Goal: Check status: Check status

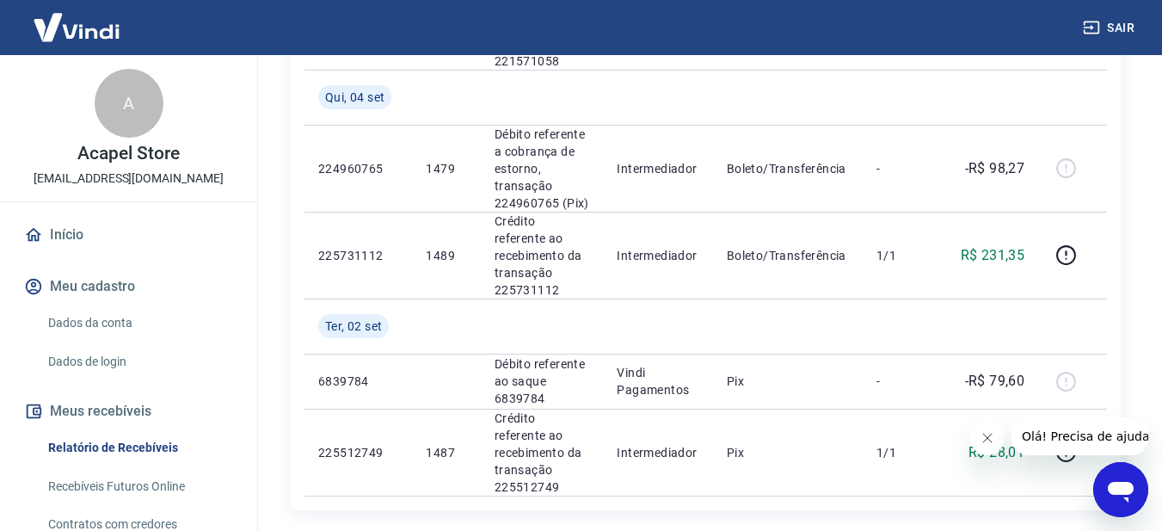
scroll to position [1882, 0]
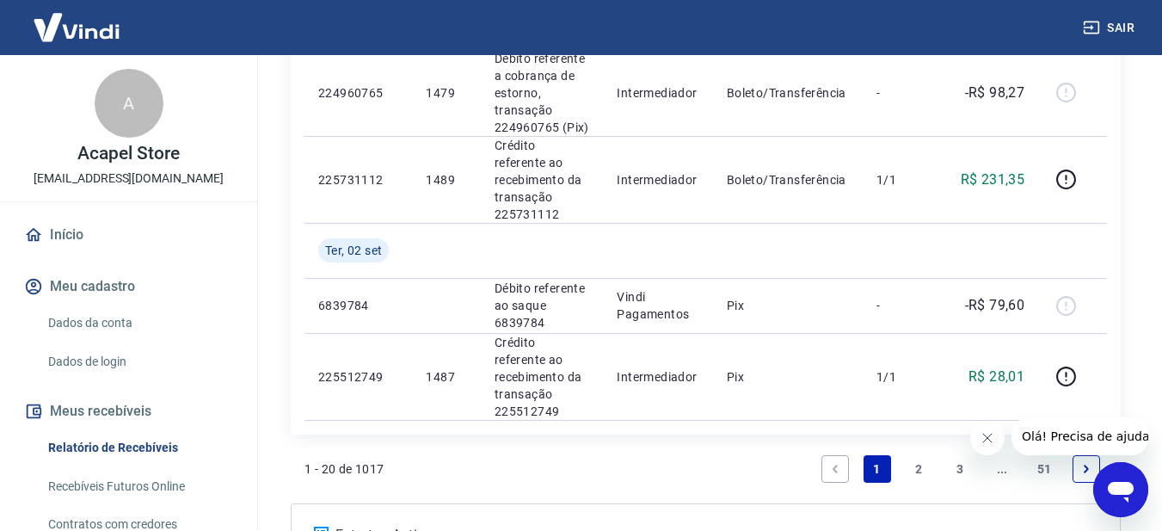
click at [920, 455] on link "2" at bounding box center [919, 469] width 28 height 28
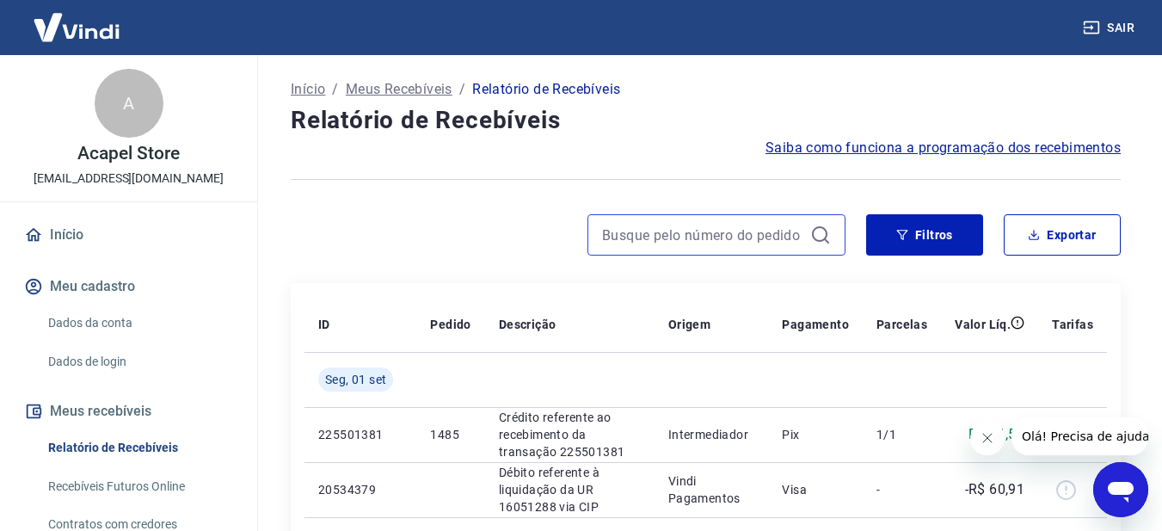
click at [717, 237] on input at bounding box center [702, 235] width 201 height 26
click at [702, 240] on input "1437" at bounding box center [702, 235] width 201 height 26
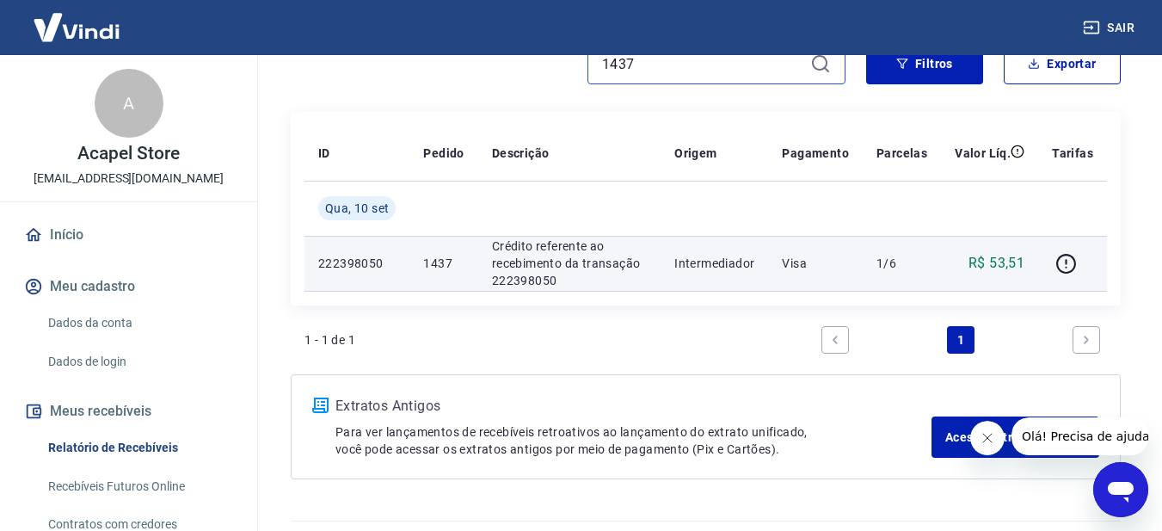
scroll to position [172, 0]
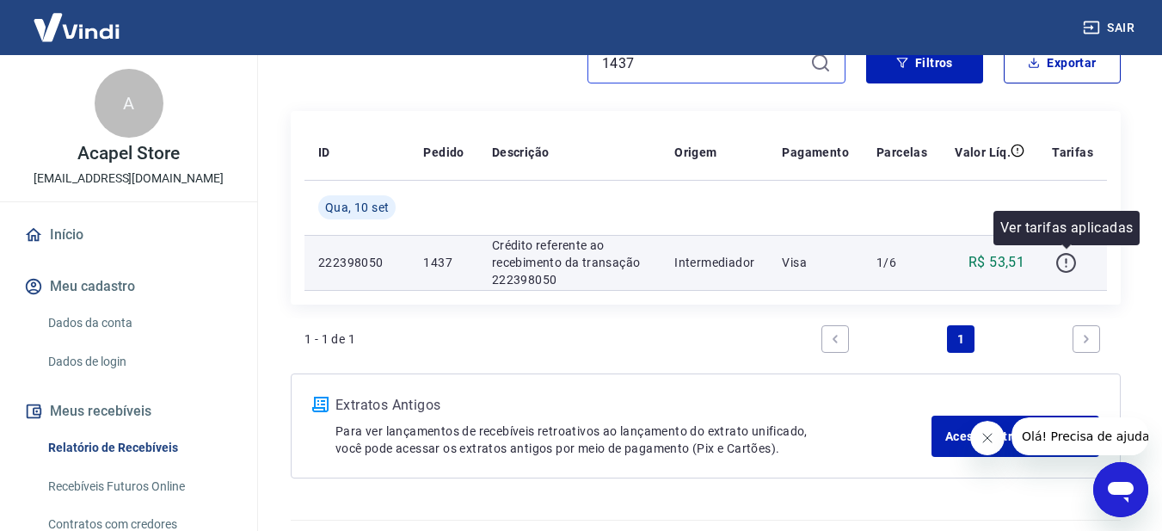
type input "1437"
click at [1065, 265] on icon "button" at bounding box center [1066, 263] width 22 height 22
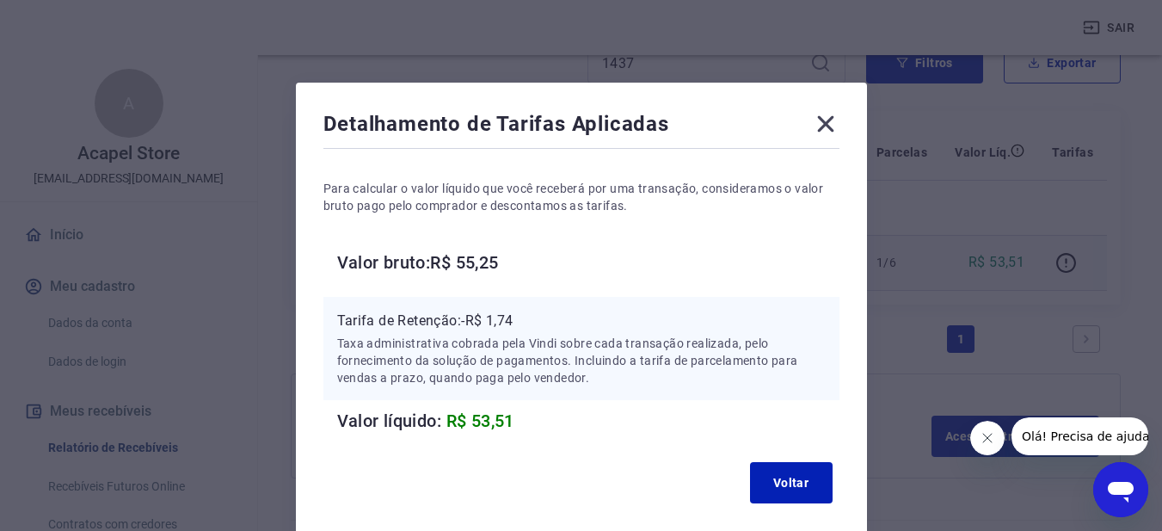
click at [834, 121] on icon at bounding box center [826, 124] width 28 height 28
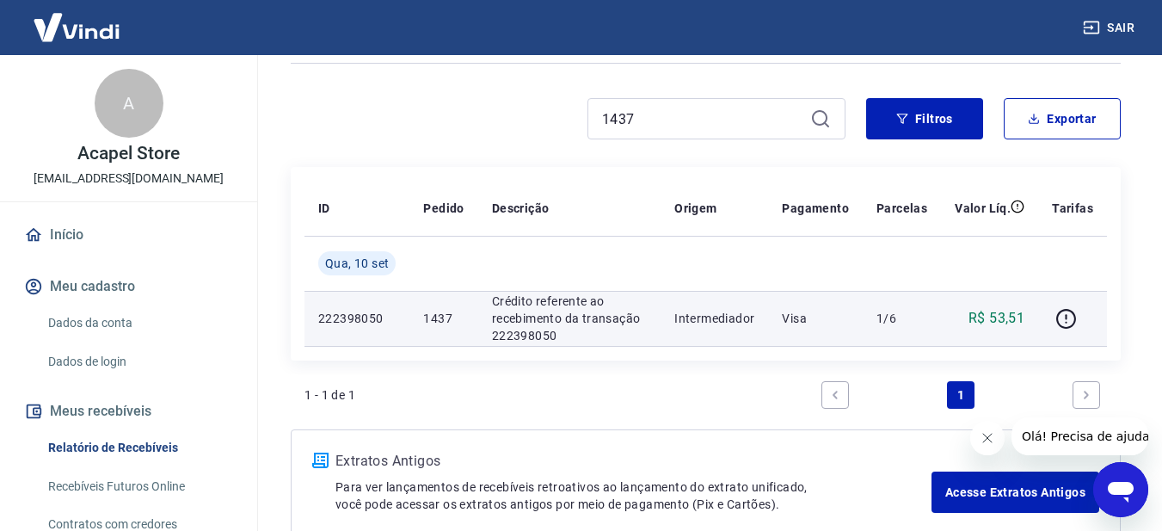
scroll to position [86, 0]
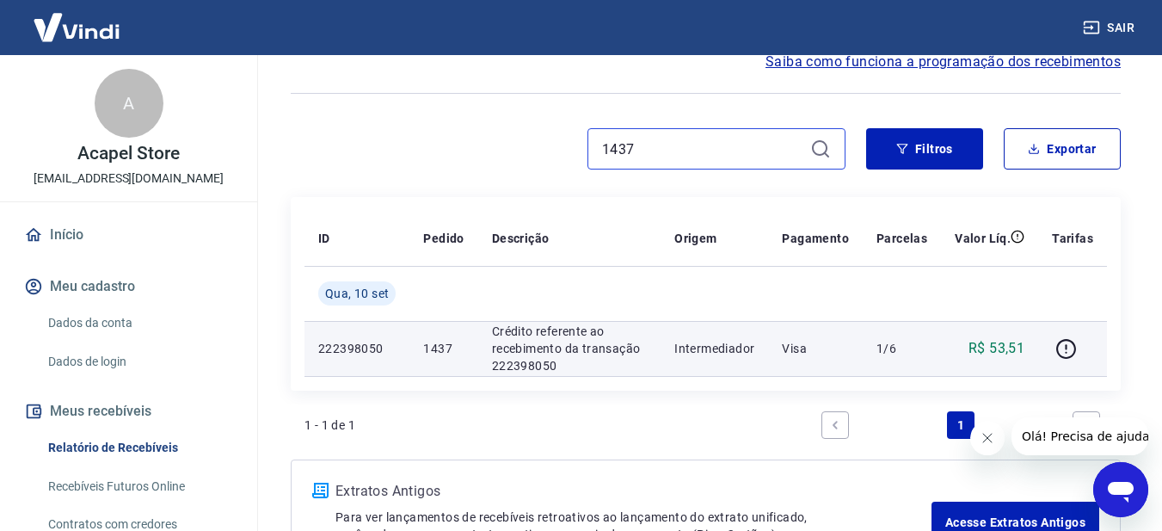
drag, startPoint x: 679, startPoint y: 150, endPoint x: 582, endPoint y: 139, distance: 97.7
click at [654, 149] on input "1437" at bounding box center [702, 149] width 201 height 26
drag, startPoint x: 582, startPoint y: 139, endPoint x: 568, endPoint y: 138, distance: 14.7
click at [568, 138] on div "1437" at bounding box center [568, 148] width 555 height 41
click at [666, 149] on input "1437" at bounding box center [702, 149] width 201 height 26
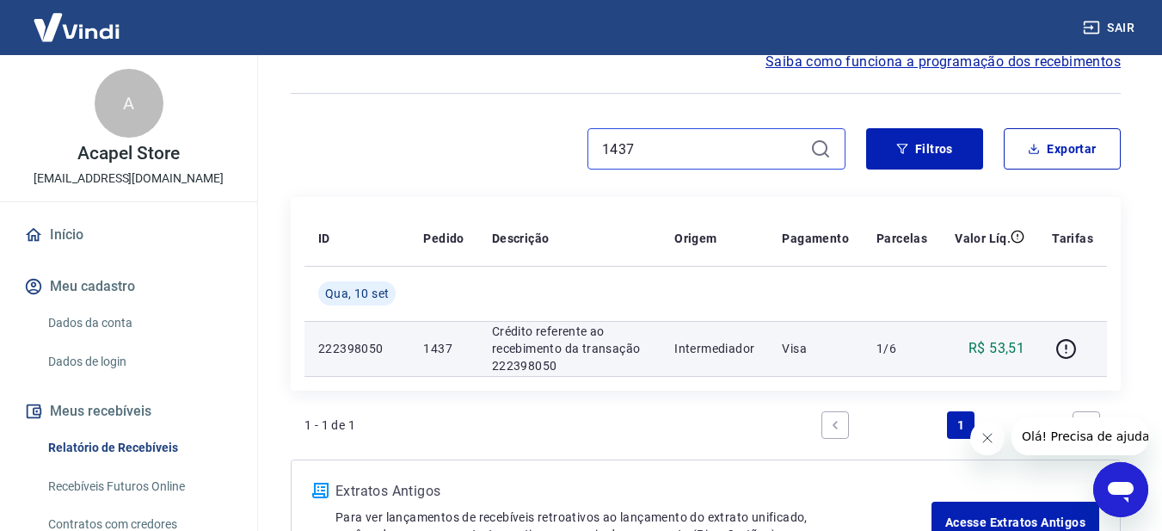
drag, startPoint x: 666, startPoint y: 149, endPoint x: 540, endPoint y: 149, distance: 125.6
click at [540, 149] on div "1437" at bounding box center [568, 148] width 555 height 41
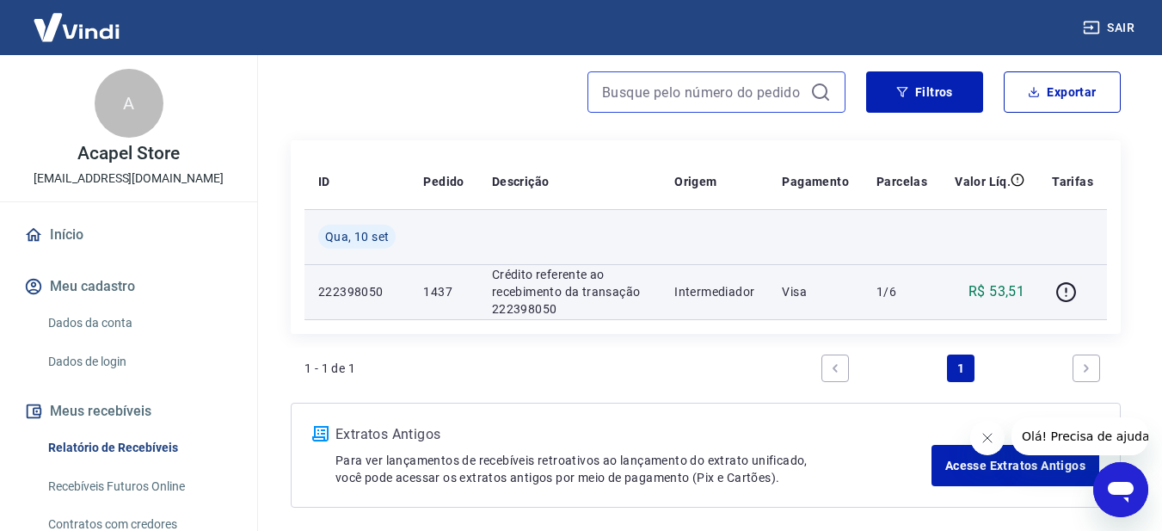
scroll to position [214, 0]
